Goal: Information Seeking & Learning: Understand process/instructions

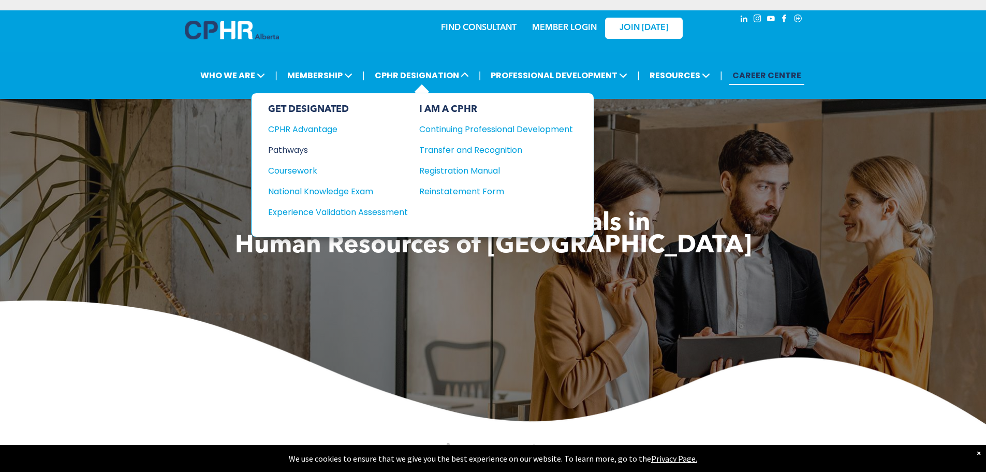
click at [296, 143] on div "Pathways" at bounding box center [331, 149] width 126 height 13
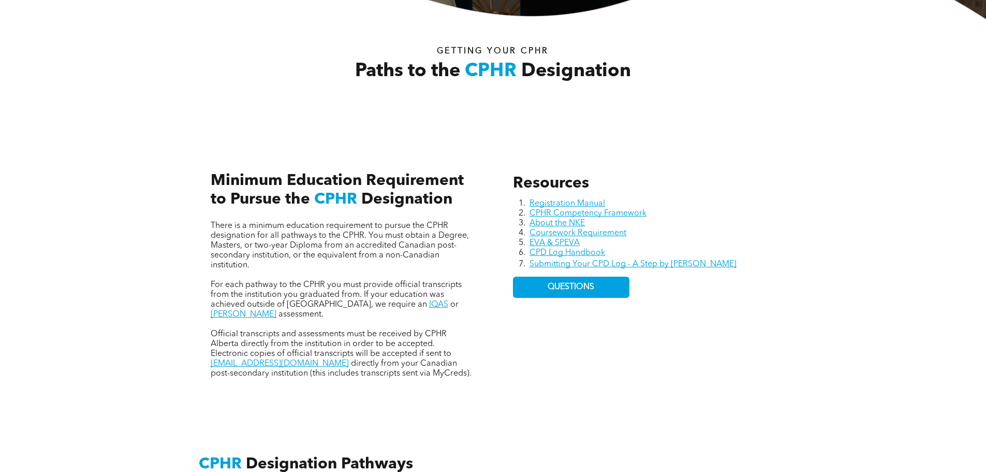
scroll to position [362, 0]
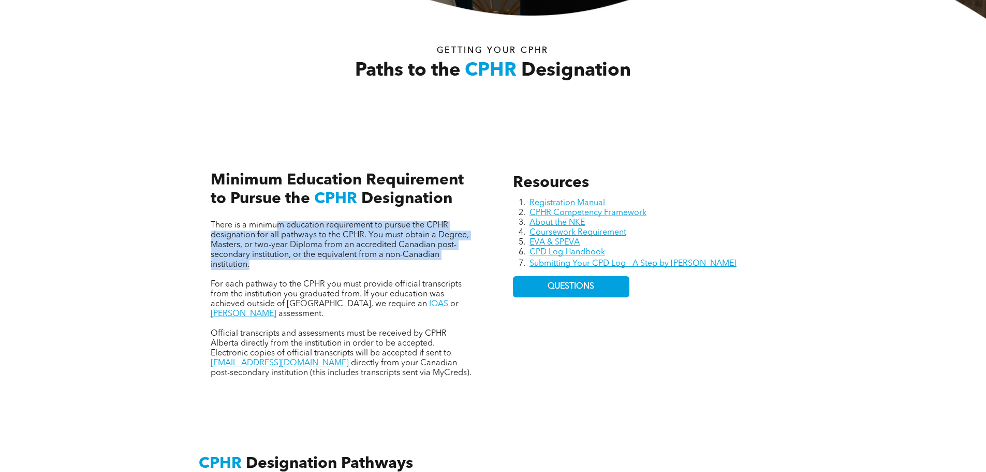
drag, startPoint x: 283, startPoint y: 217, endPoint x: 293, endPoint y: 257, distance: 41.5
click at [304, 256] on p "There is a minimum education requirement to pursue the CPHR designation for all…" at bounding box center [342, 245] width 263 height 49
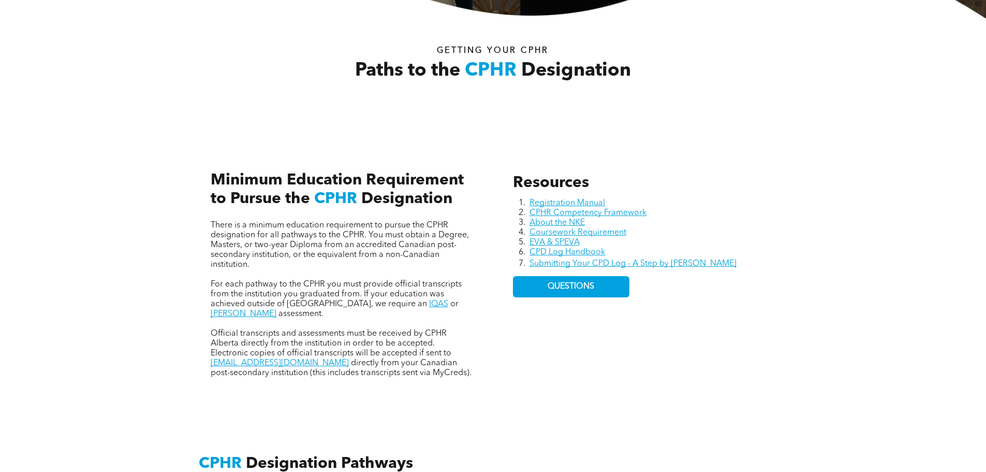
click at [129, 293] on div "Resources Registration Manual CPHR Competency Framework About the NKE Coursewor…" at bounding box center [493, 264] width 986 height 284
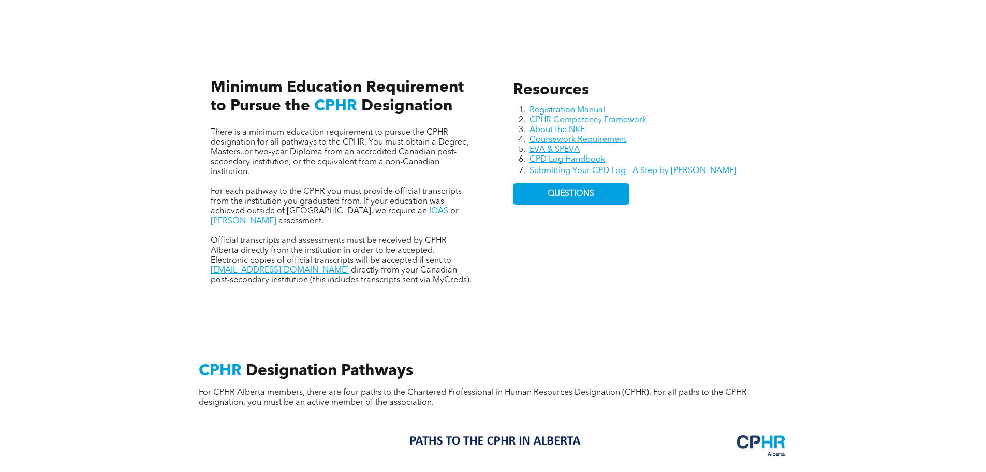
scroll to position [518, 0]
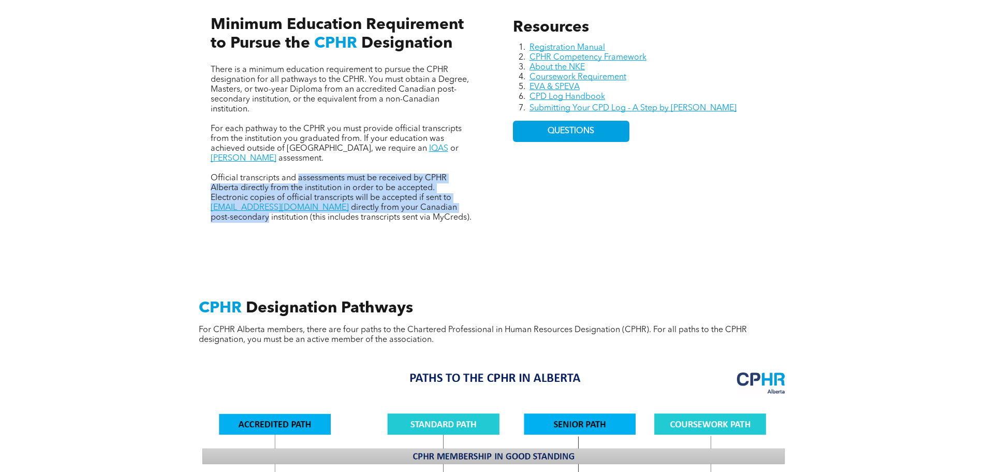
drag, startPoint x: 298, startPoint y: 156, endPoint x: 458, endPoint y: 191, distance: 163.7
click at [458, 191] on p "Official transcripts and assessments must be received by CPHR Alberta directly …" at bounding box center [342, 197] width 263 height 49
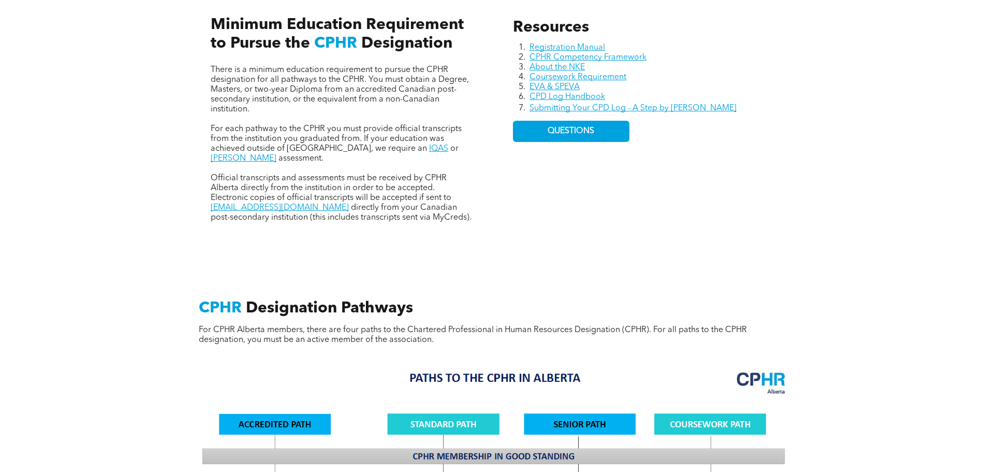
click at [509, 222] on div "Resources Registration Manual CPHR Competency Framework About the NKE Coursewor…" at bounding box center [493, 109] width 621 height 284
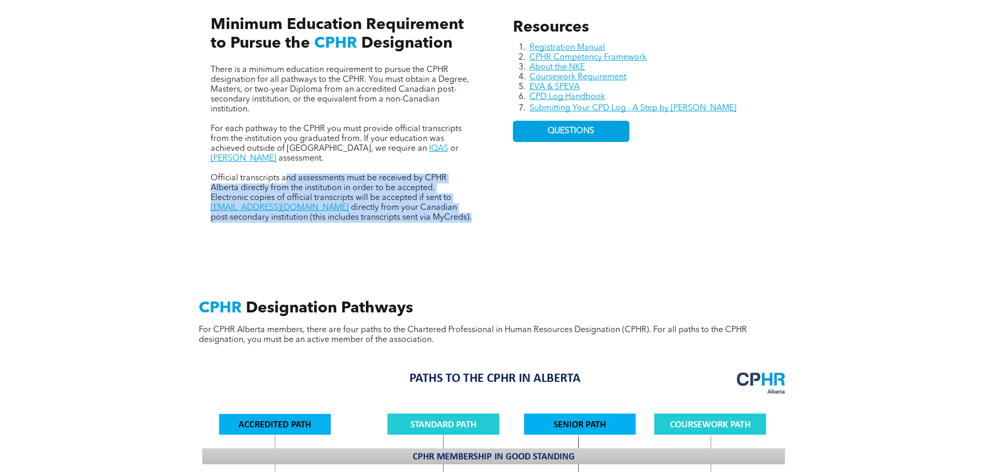
drag, startPoint x: 287, startPoint y: 161, endPoint x: 423, endPoint y: 199, distance: 141.6
click at [423, 199] on p "Official transcripts and assessments must be received by CPHR Alberta directly …" at bounding box center [342, 197] width 263 height 49
click at [141, 228] on div "Resources Registration Manual CPHR Competency Framework About the NKE Coursewor…" at bounding box center [493, 109] width 986 height 284
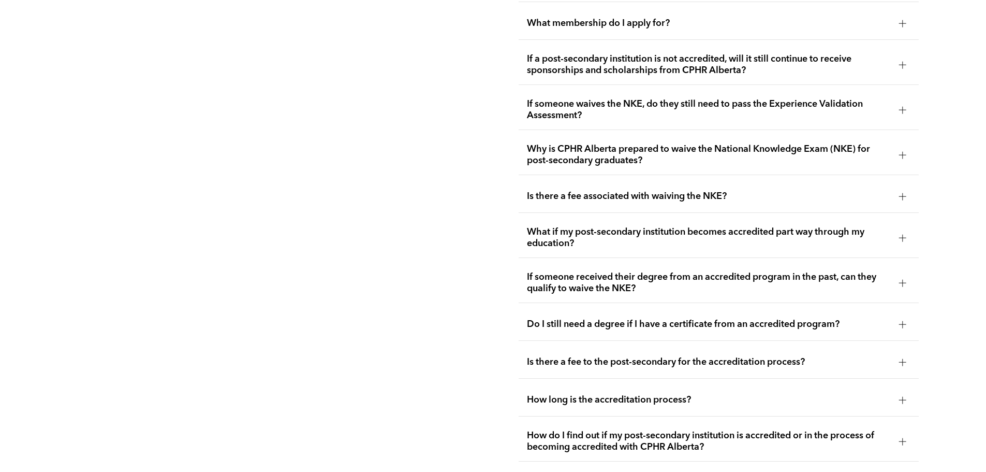
scroll to position [1864, 0]
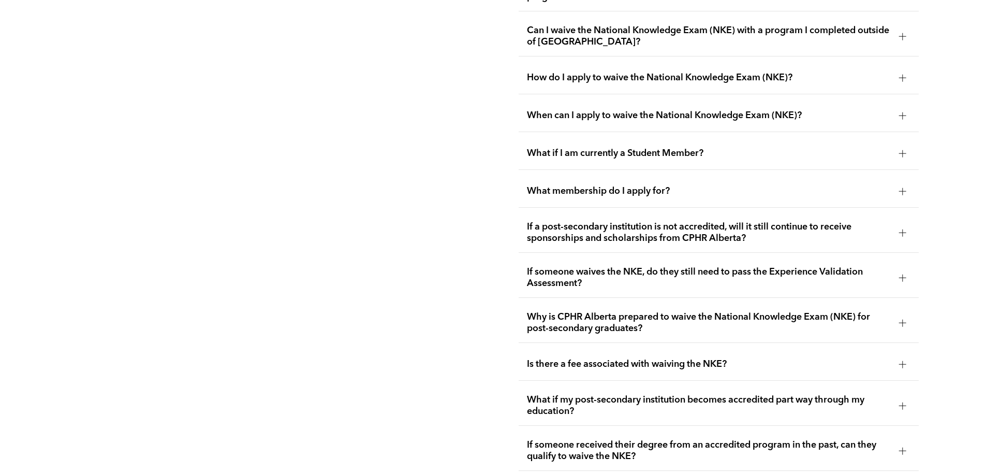
click at [686, 148] on span "What if I am currently a Student Member?" at bounding box center [709, 153] width 364 height 11
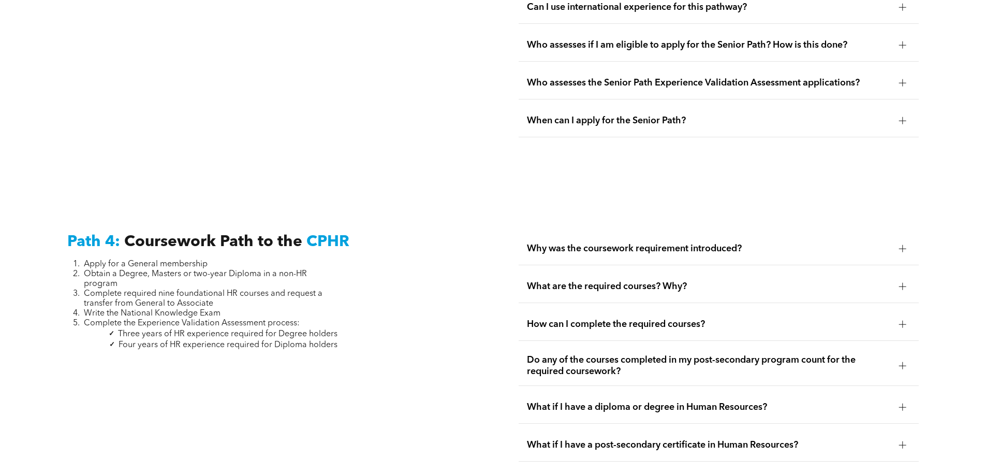
scroll to position [2952, 0]
click at [460, 254] on div "Path 4: Coursework Path to the CPHR Apply for a General membership Obtain a Deg…" at bounding box center [267, 384] width 417 height 321
